Goal: Transaction & Acquisition: Purchase product/service

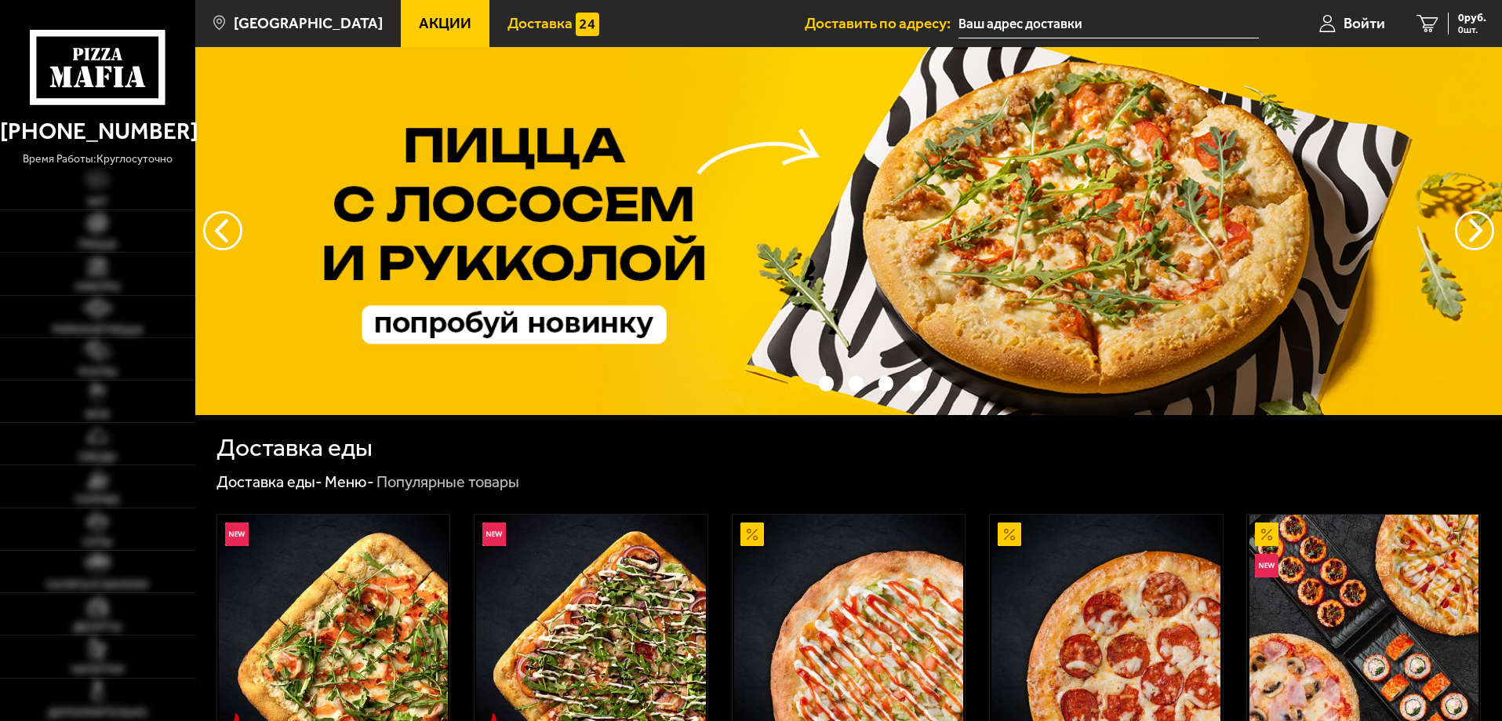
type input "[STREET_ADDRESS]"
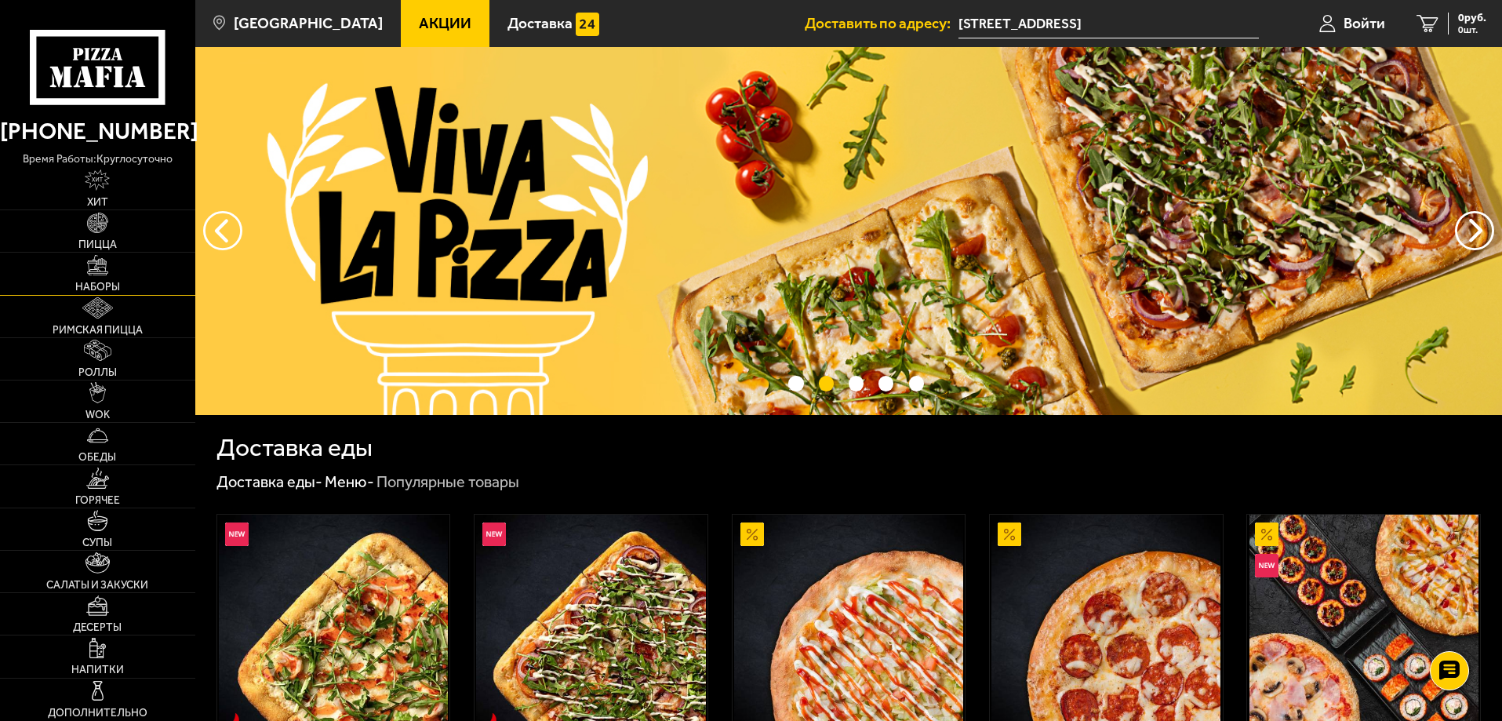
click at [107, 275] on img at bounding box center [97, 265] width 21 height 21
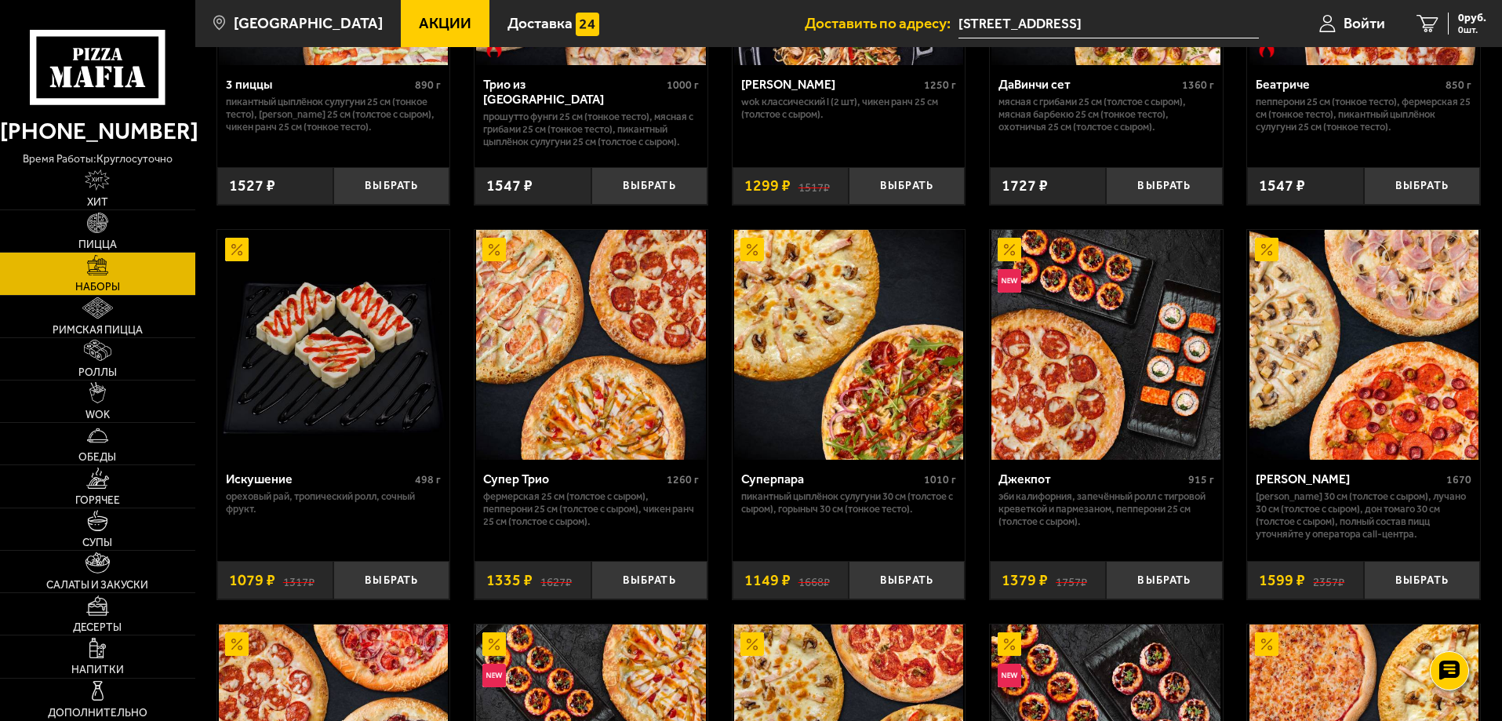
scroll to position [628, 0]
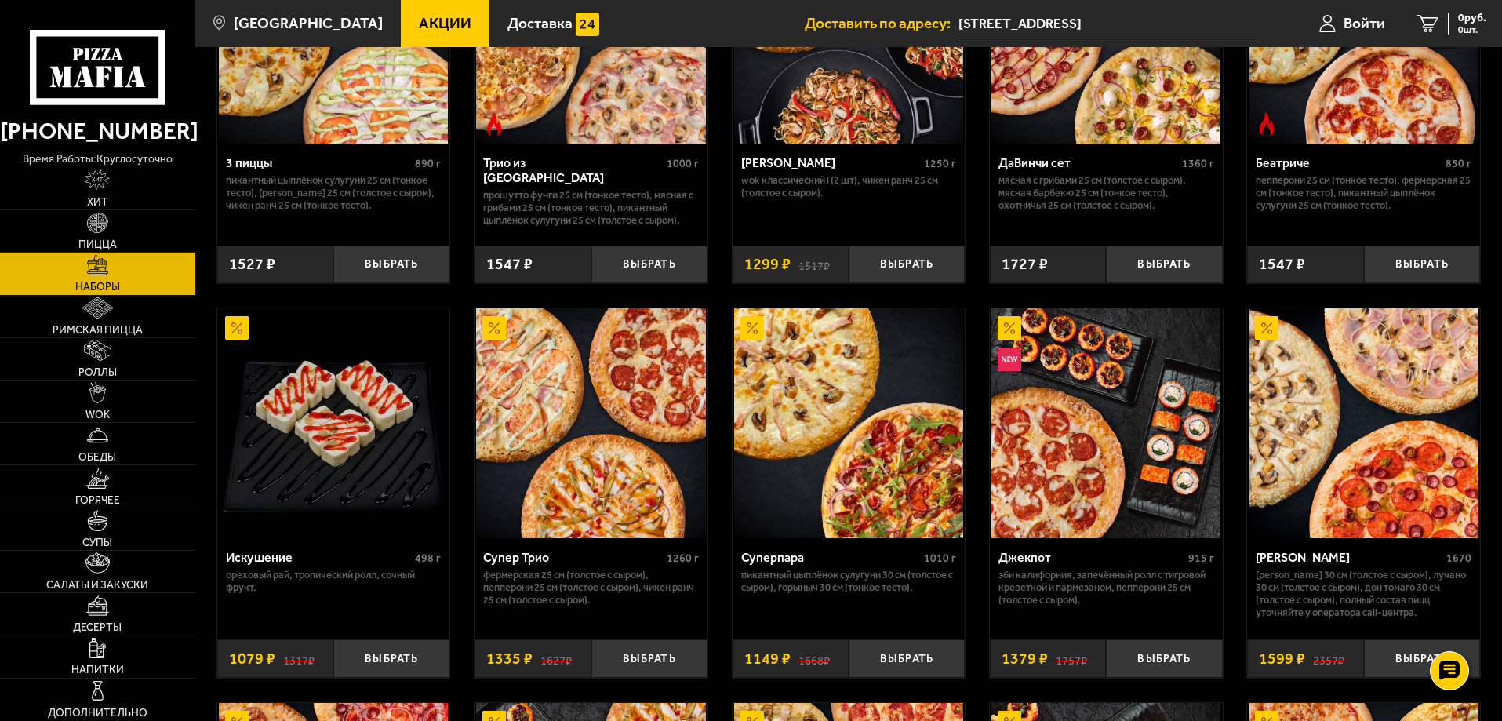
click at [609, 388] on img at bounding box center [590, 422] width 229 height 229
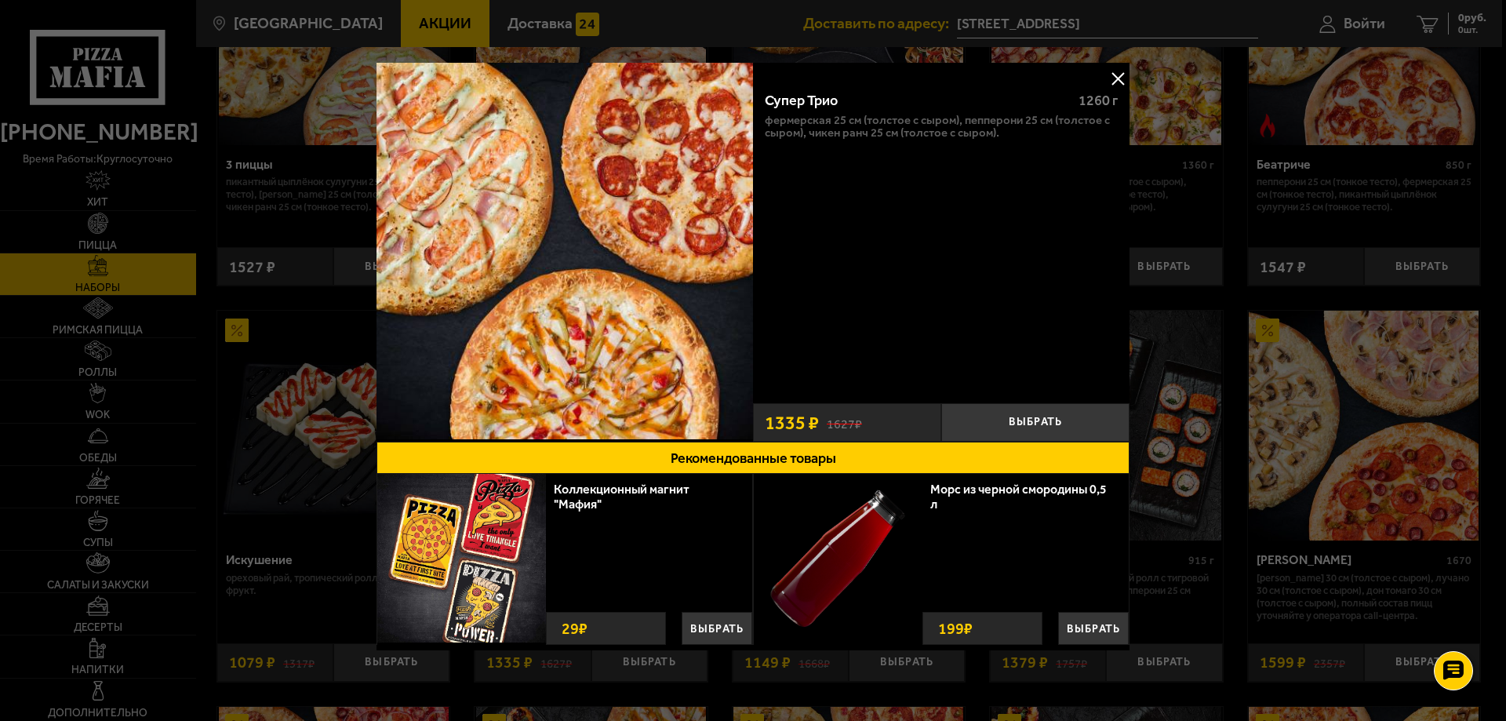
click at [1113, 71] on button at bounding box center [1118, 79] width 24 height 24
